Goal: Task Accomplishment & Management: Use online tool/utility

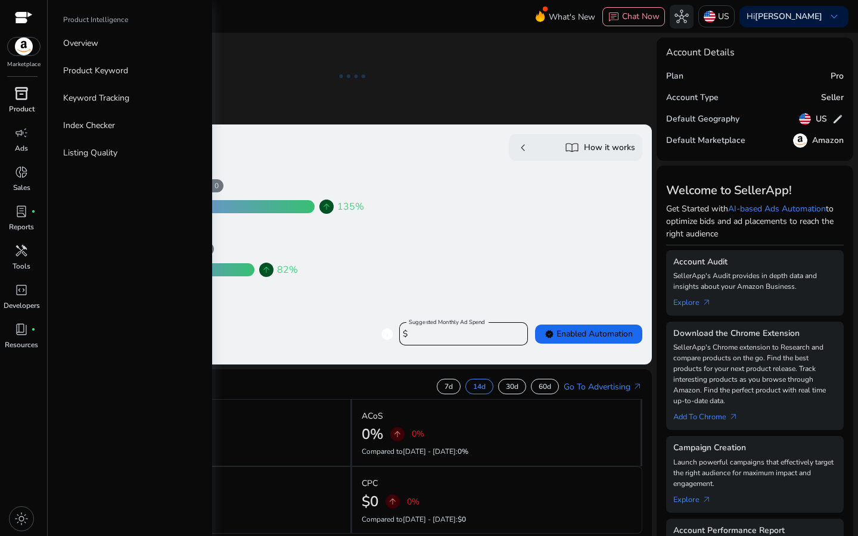
click at [11, 99] on div "inventory_2" at bounding box center [21, 93] width 33 height 19
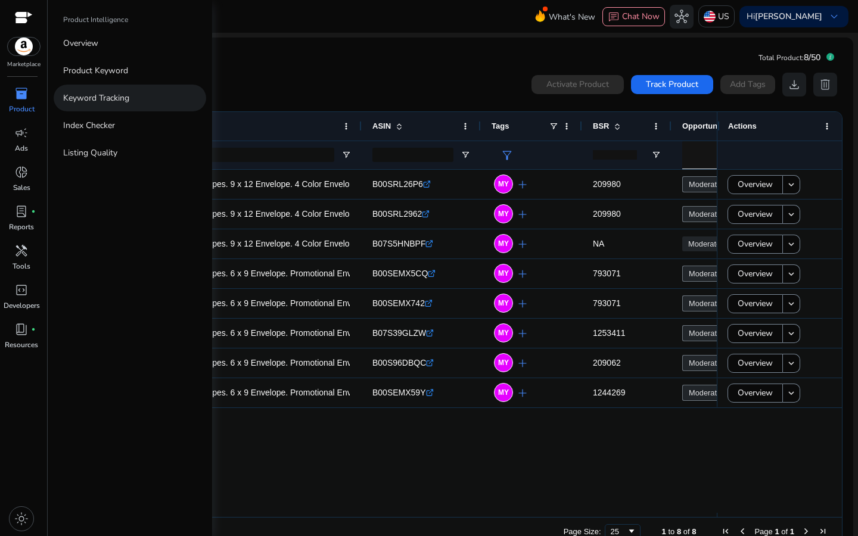
click at [106, 92] on p "Keyword Tracking" at bounding box center [96, 98] width 66 height 13
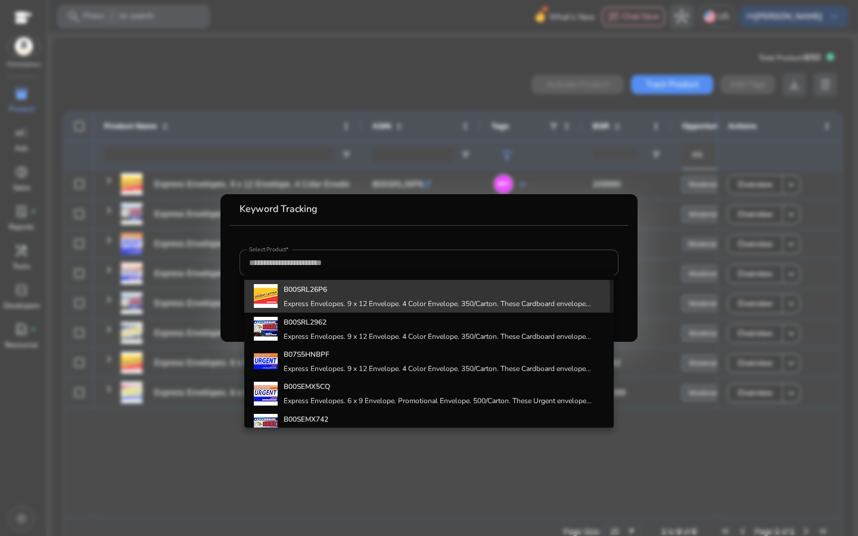
click at [342, 298] on div "B00SRL26P6 Express Envelopes. 9 x 12 Envelope. 4 Color Envelope. 350/Carton. Th…" at bounding box center [437, 296] width 307 height 32
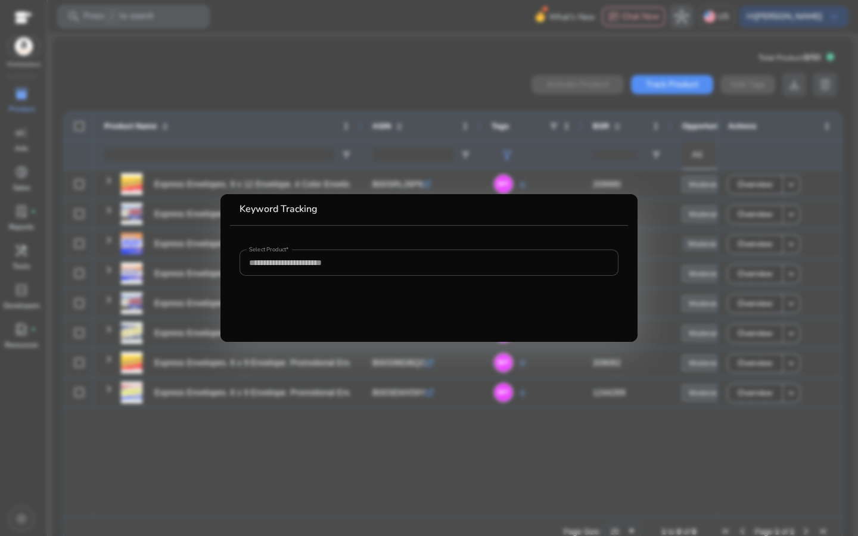
type input "**********"
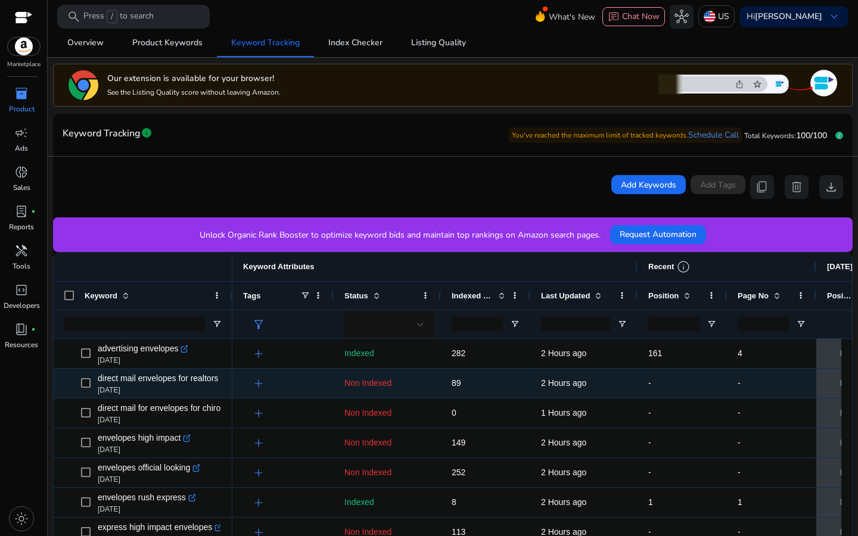
scroll to position [114, 0]
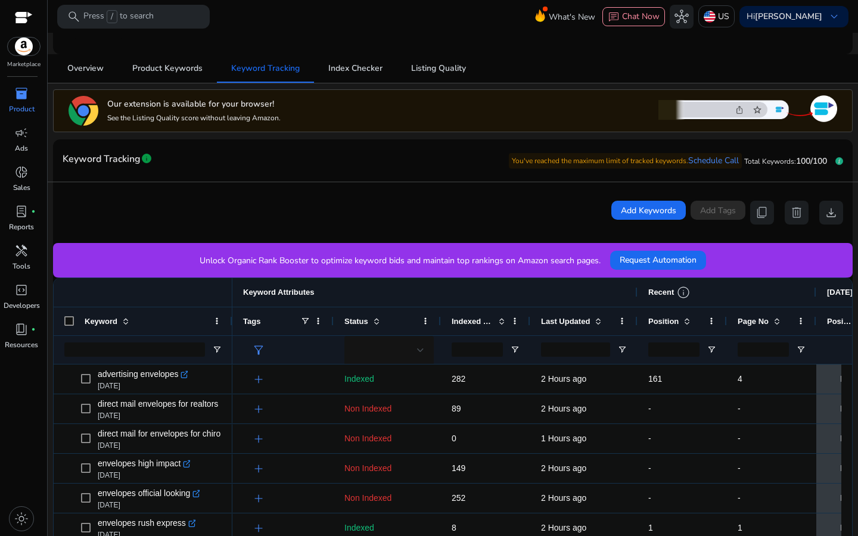
click at [589, 327] on div "Last Updated" at bounding box center [577, 321] width 73 height 22
click at [588, 326] on div "Last Updated 1" at bounding box center [577, 321] width 73 height 22
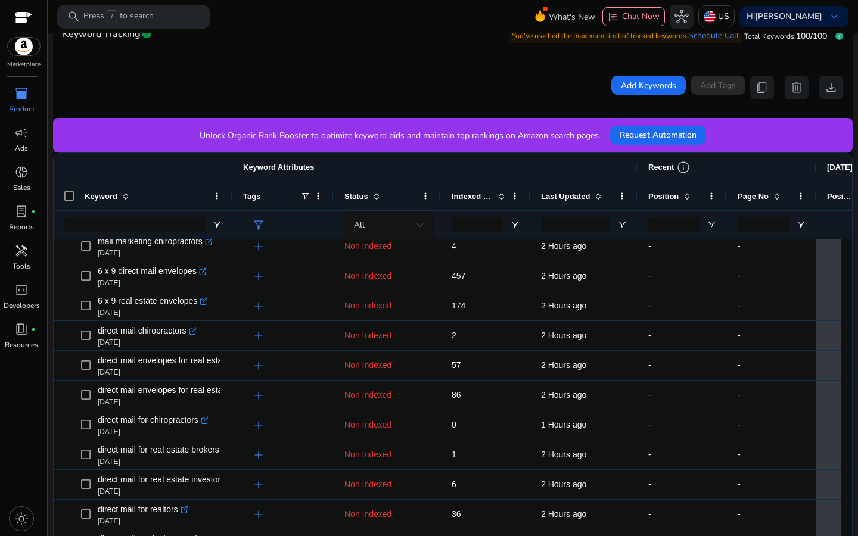
click at [658, 203] on div "Position" at bounding box center [675, 196] width 55 height 22
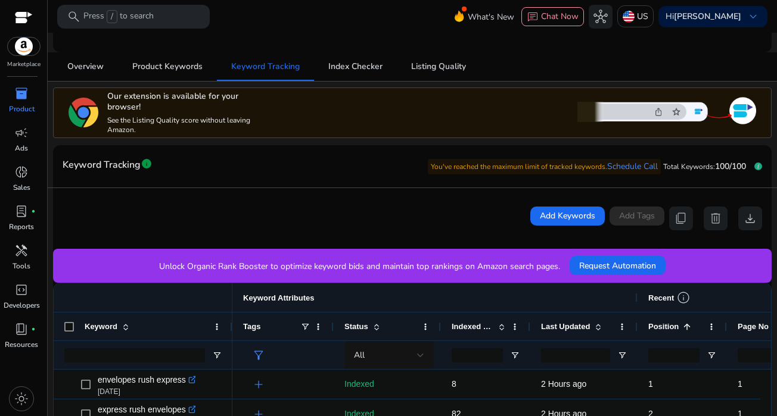
click at [13, 95] on div "inventory_2" at bounding box center [21, 93] width 33 height 19
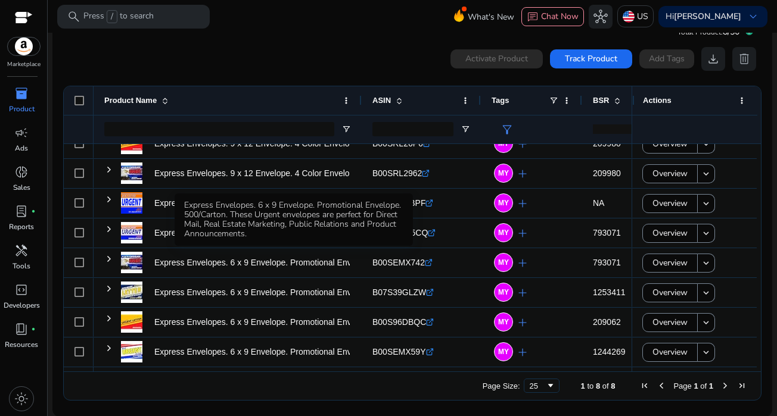
click at [200, 232] on div "Express Envelopes. 6 x 9 Envelope. Promotional Envelope. 500/Carton. These Urge…" at bounding box center [294, 220] width 238 height 52
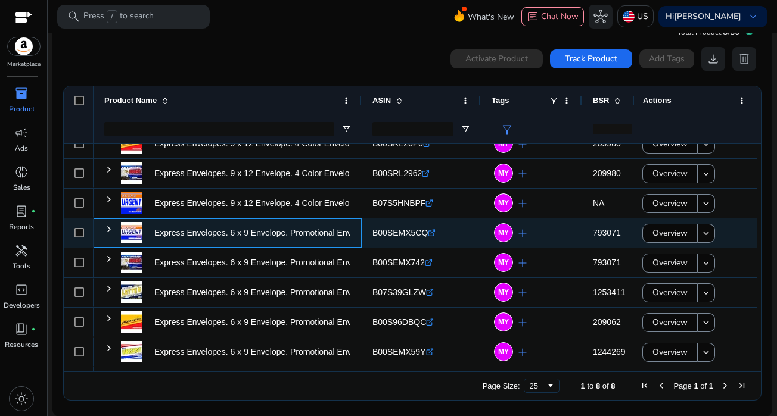
click at [151, 229] on div "Express Envelopes. 6 x 9 Envelope. Promotional Envelope. 500/Carton...." at bounding box center [235, 233] width 229 height 32
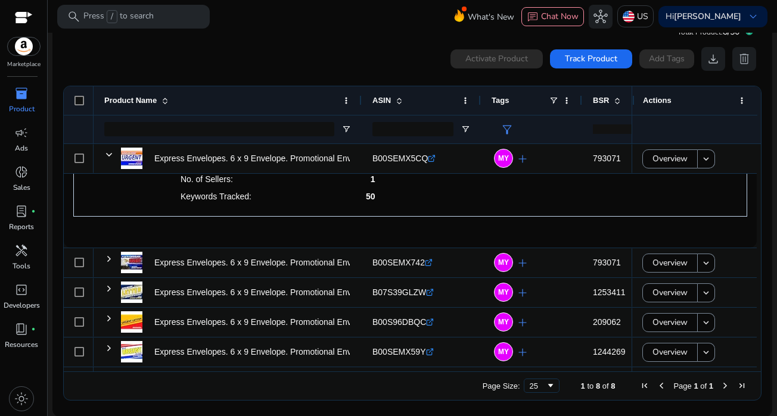
click at [10, 99] on div "inventory_2" at bounding box center [21, 93] width 33 height 19
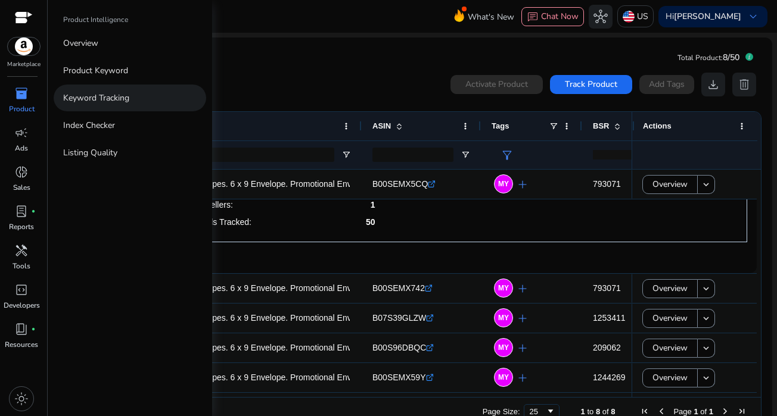
click at [88, 101] on p "Keyword Tracking" at bounding box center [96, 98] width 66 height 13
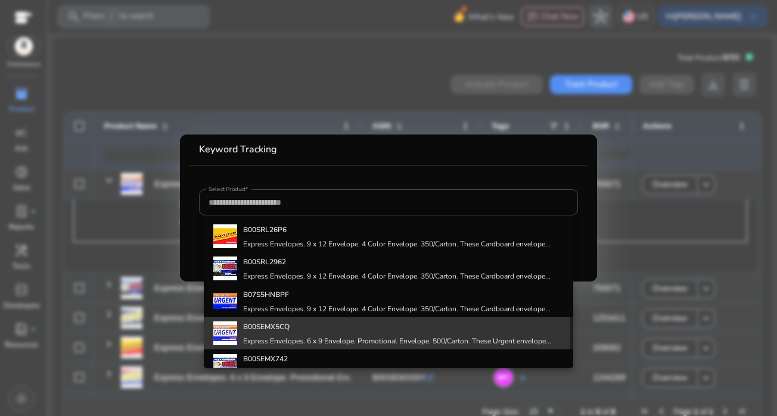
click at [344, 331] on h4 "B00SEMX5CQ" at bounding box center [397, 327] width 308 height 10
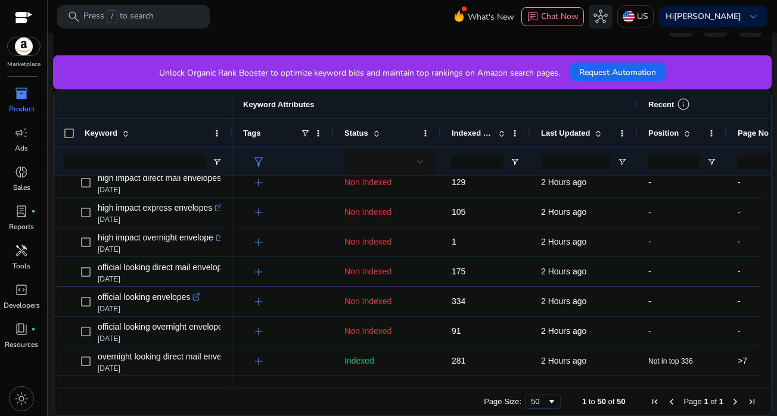
click at [650, 133] on span "Position" at bounding box center [663, 133] width 30 height 9
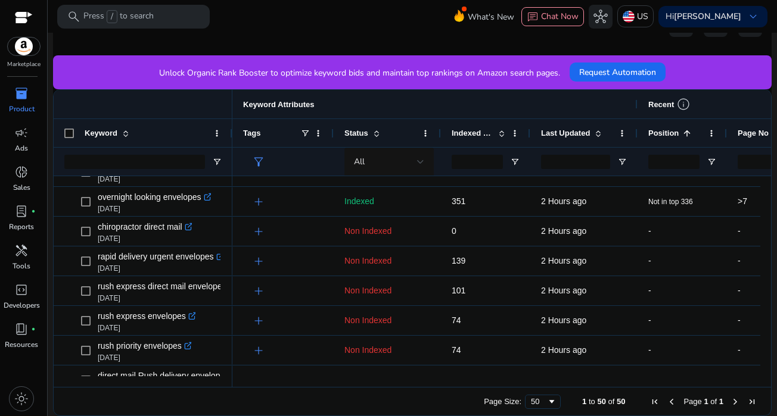
click at [20, 95] on span "inventory_2" at bounding box center [21, 93] width 14 height 14
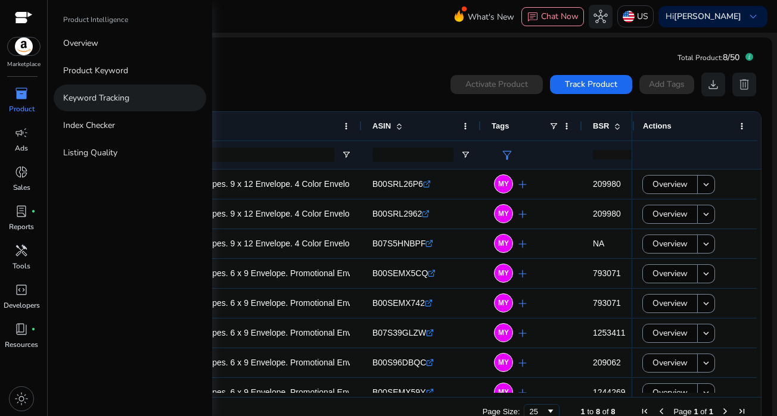
click at [89, 100] on p "Keyword Tracking" at bounding box center [96, 98] width 66 height 13
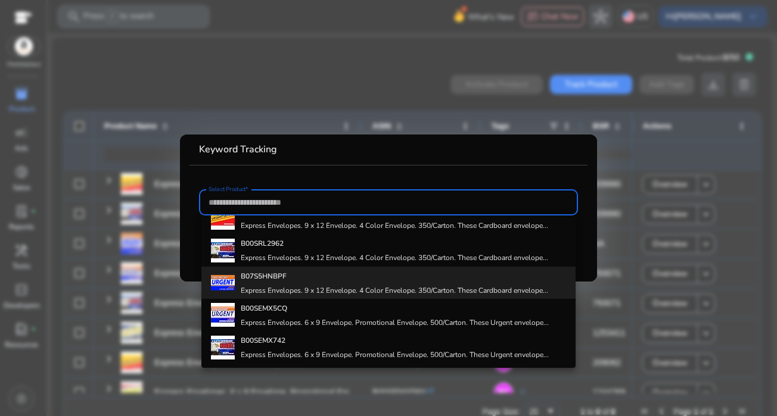
click at [301, 279] on h4 "B07S5HNBPF" at bounding box center [394, 277] width 307 height 10
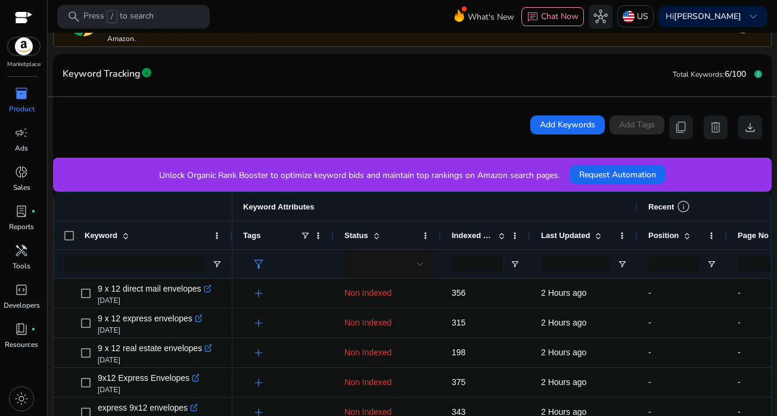
scroll to position [123, 0]
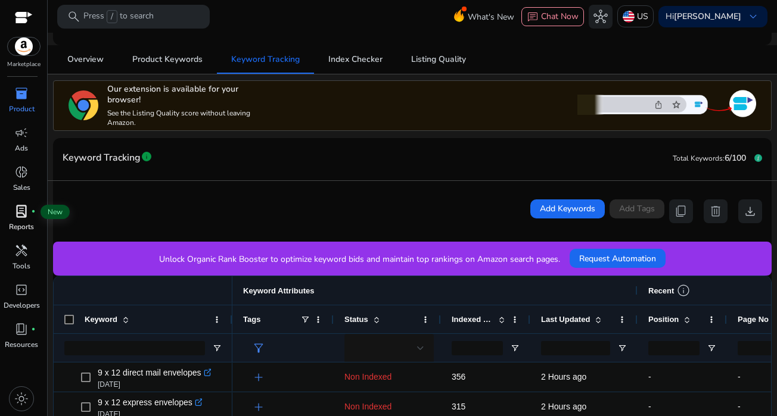
click at [18, 213] on span "lab_profile" at bounding box center [21, 211] width 14 height 14
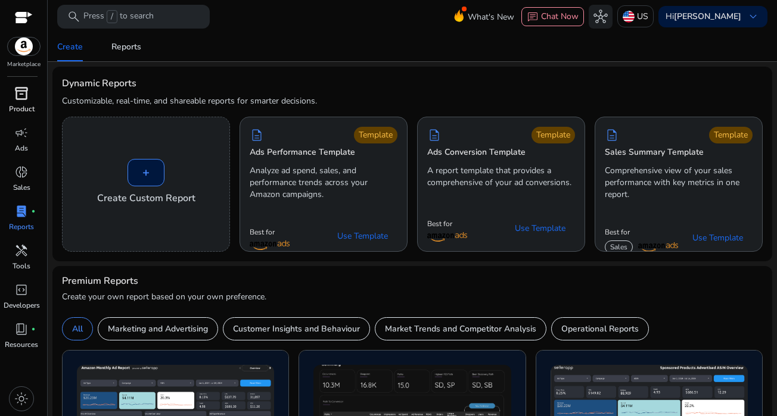
click at [18, 95] on span "inventory_2" at bounding box center [21, 93] width 14 height 14
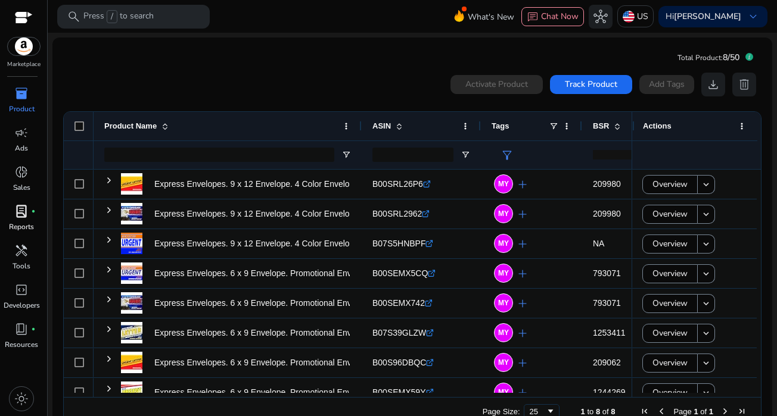
scroll to position [26, 0]
